Goal: Navigation & Orientation: Go to known website

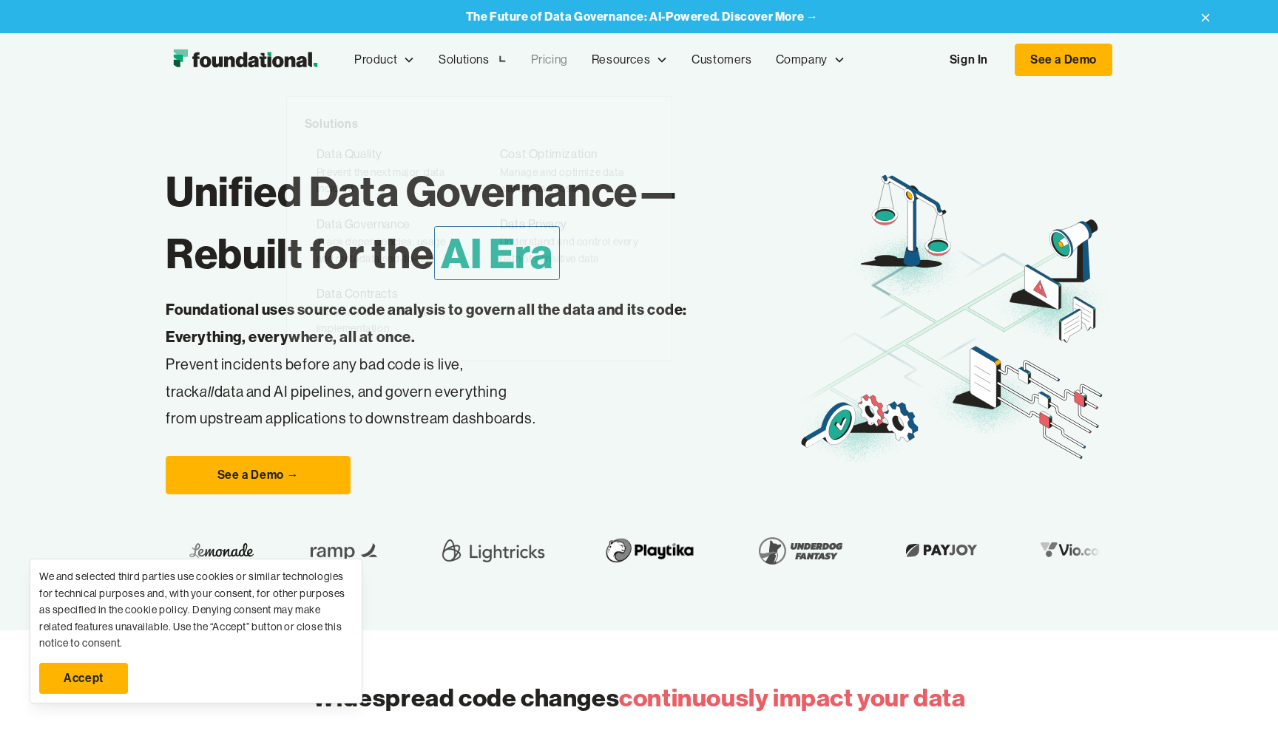
click at [533, 58] on link "Pricing" at bounding box center [549, 59] width 61 height 49
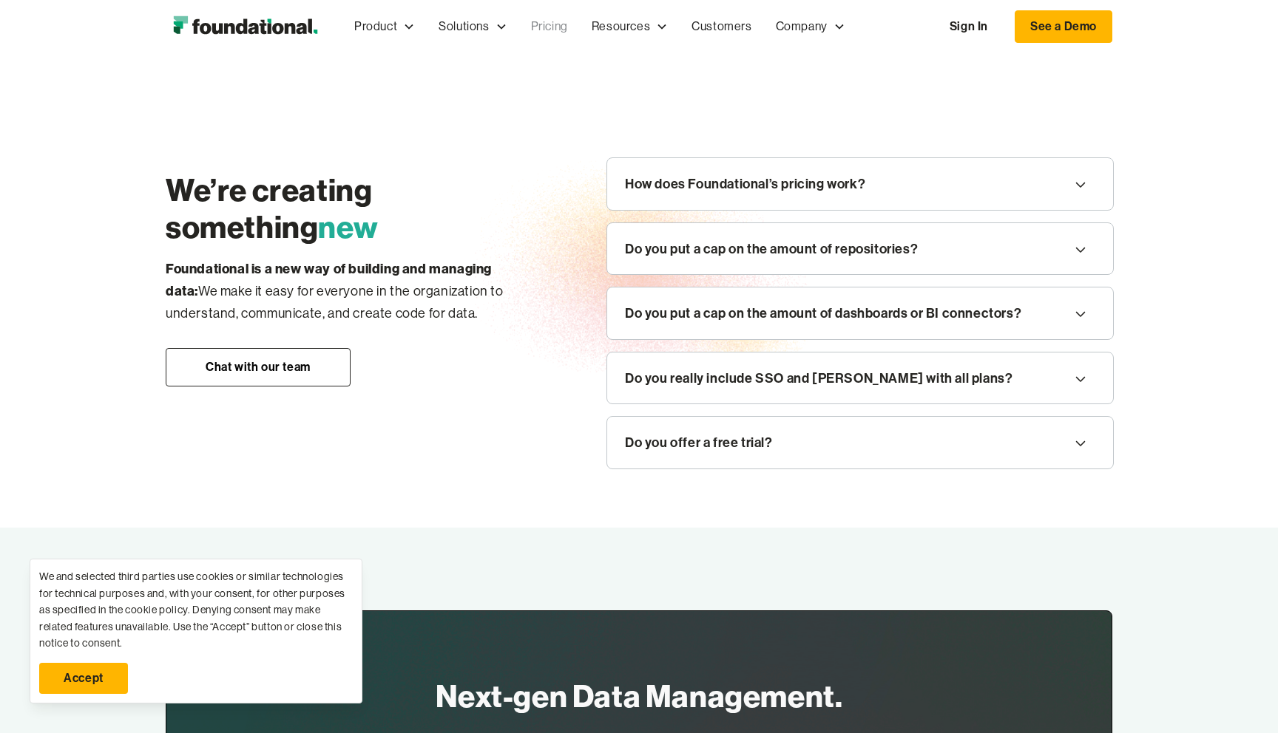
scroll to position [2224, 0]
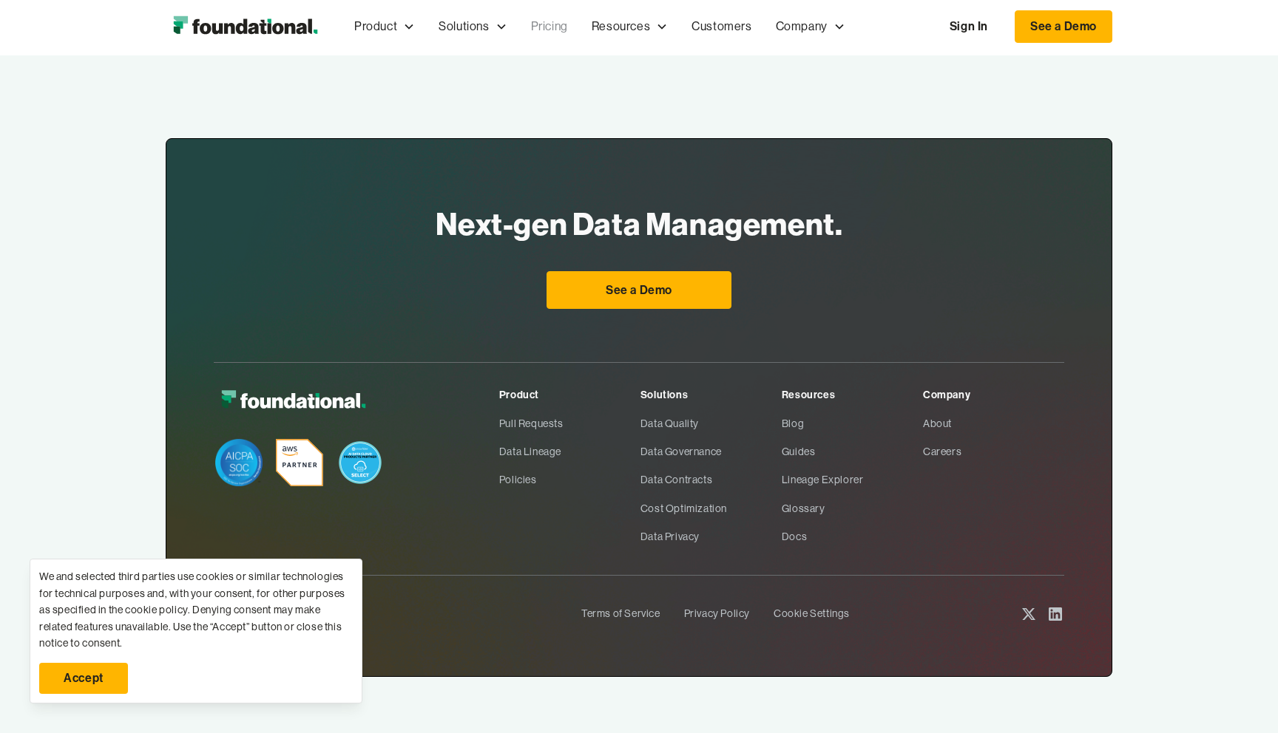
click at [1049, 610] on icon at bounding box center [1054, 614] width 13 height 13
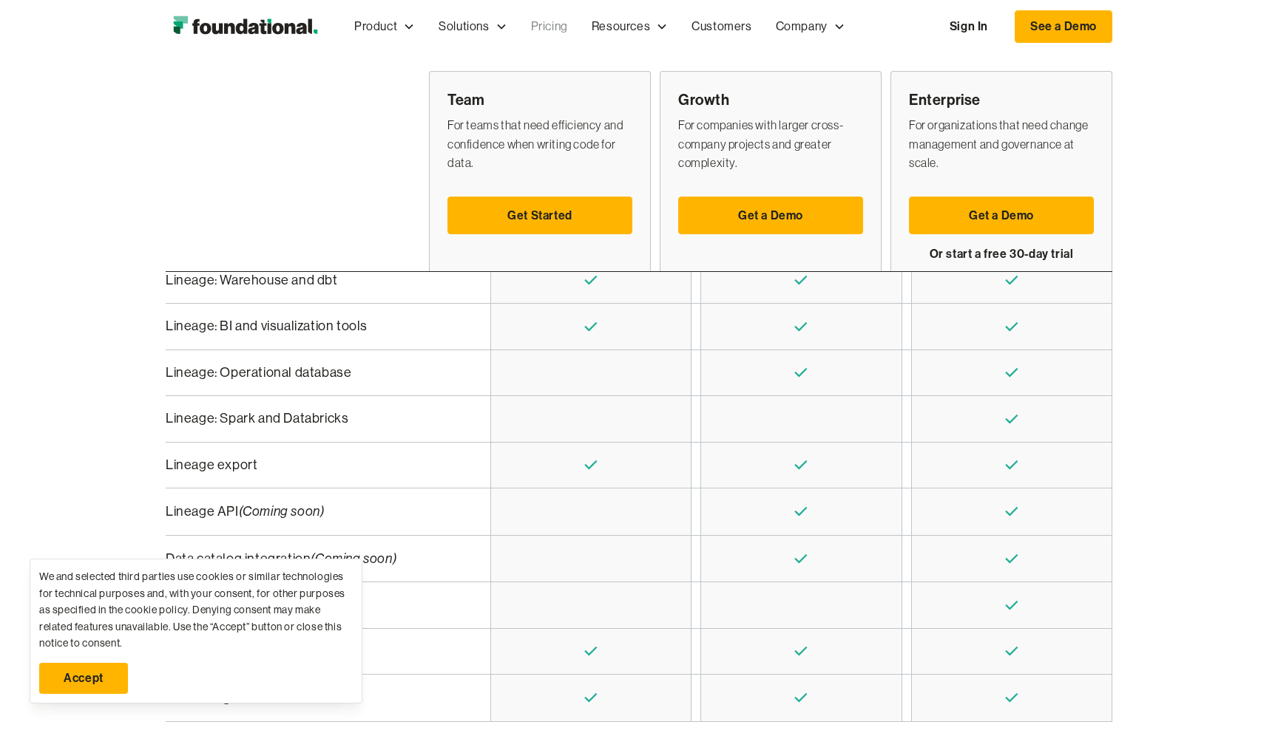
scroll to position [0, 0]
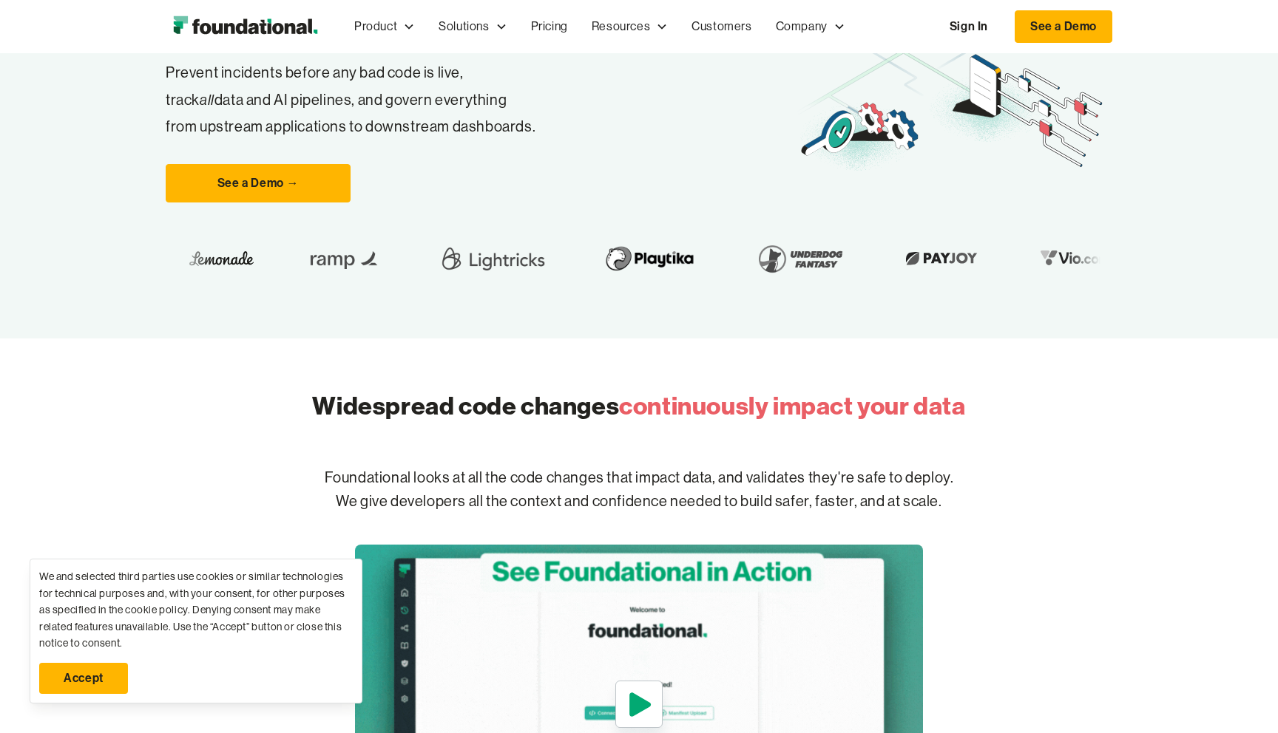
scroll to position [444, 0]
